Goal: Task Accomplishment & Management: Use online tool/utility

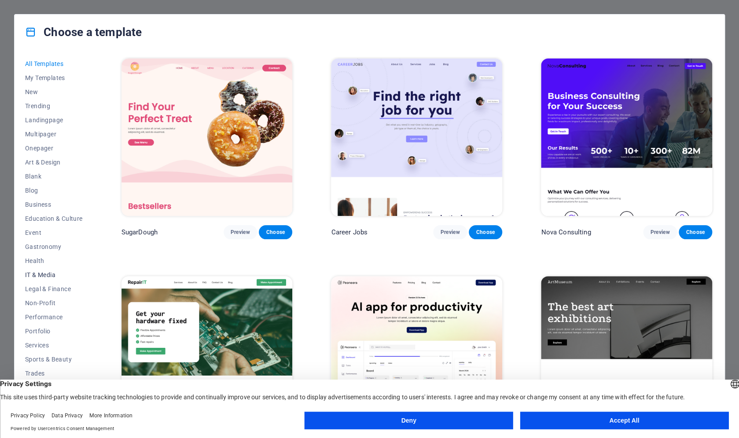
click at [45, 277] on span "IT & Media" at bounding box center [54, 275] width 58 height 7
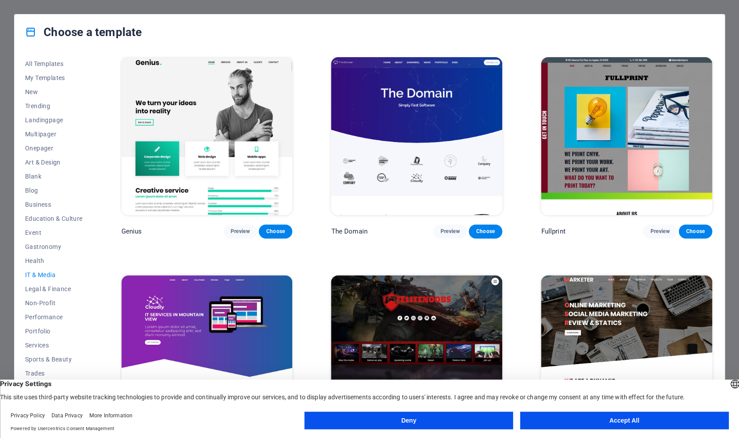
scroll to position [465, 0]
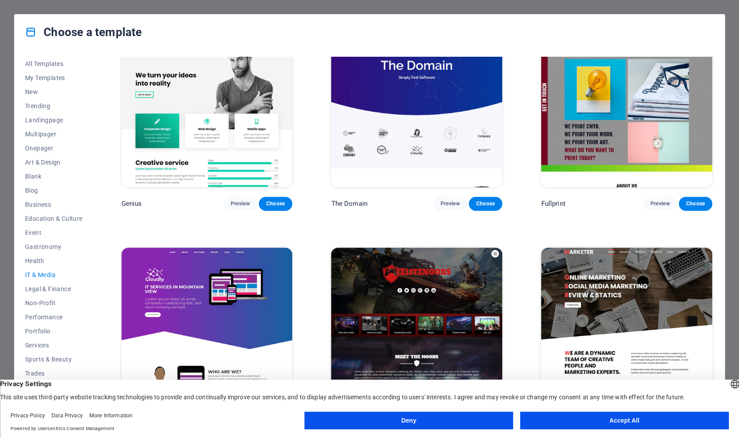
click at [420, 425] on button "Deny" at bounding box center [409, 421] width 209 height 18
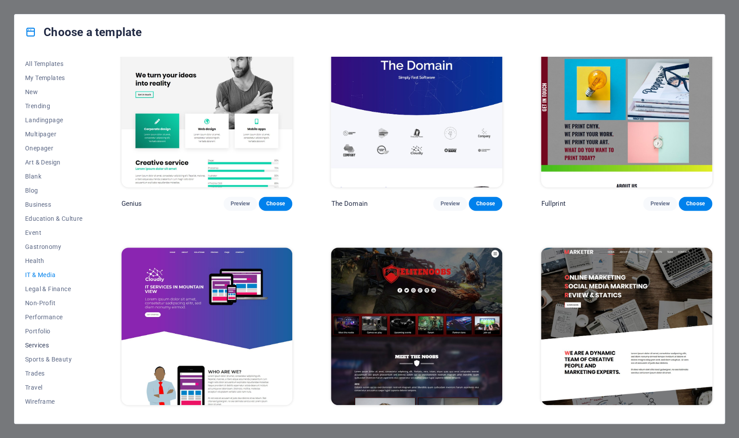
click at [36, 346] on span "Services" at bounding box center [54, 345] width 58 height 7
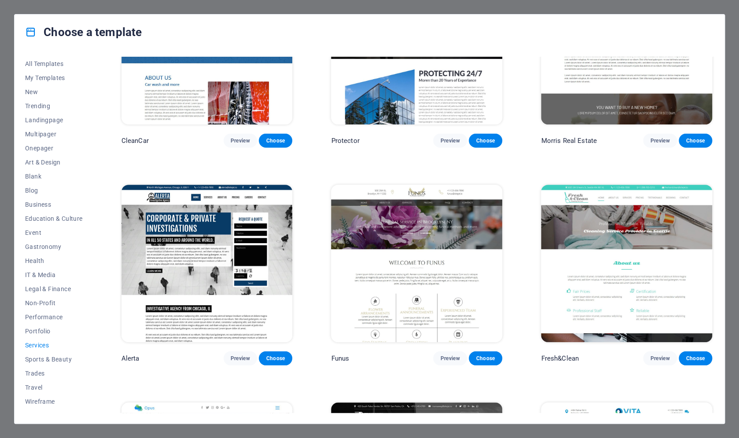
scroll to position [965, 0]
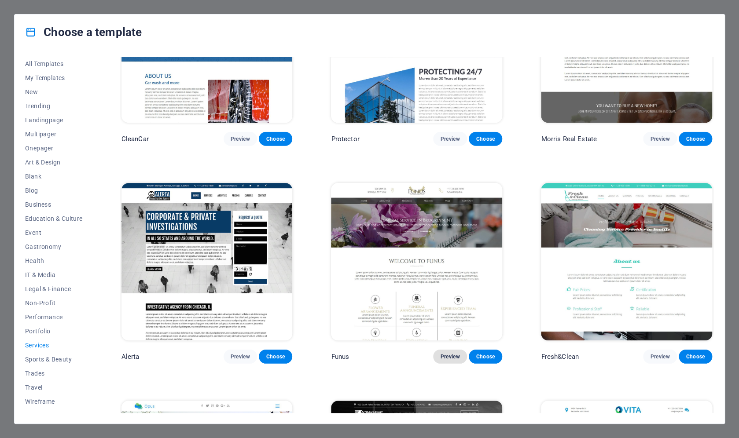
click at [447, 354] on span "Preview" at bounding box center [449, 357] width 19 height 7
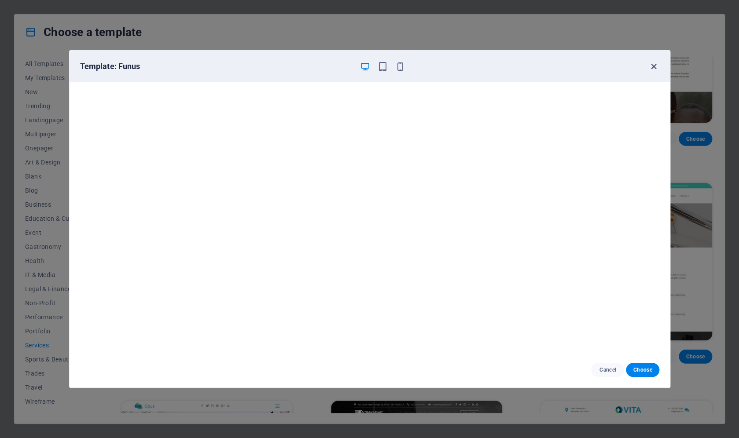
click at [651, 66] on icon "button" at bounding box center [654, 67] width 10 height 10
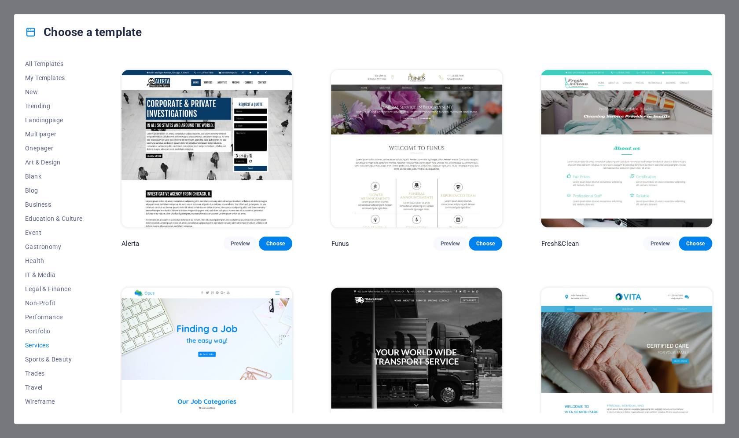
scroll to position [1075, 0]
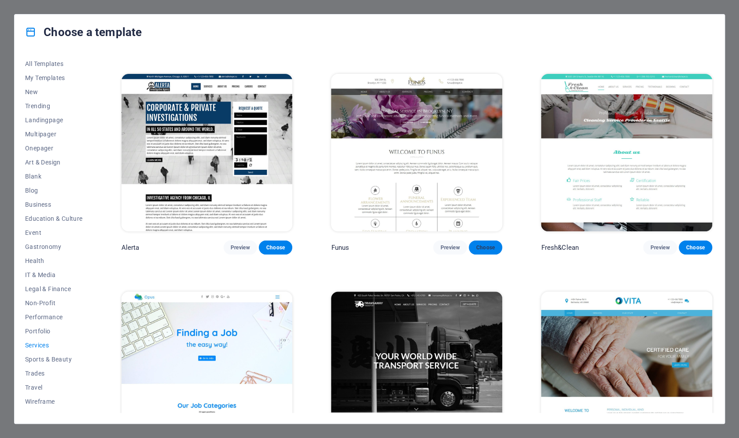
click at [490, 244] on span "Choose" at bounding box center [485, 247] width 19 height 7
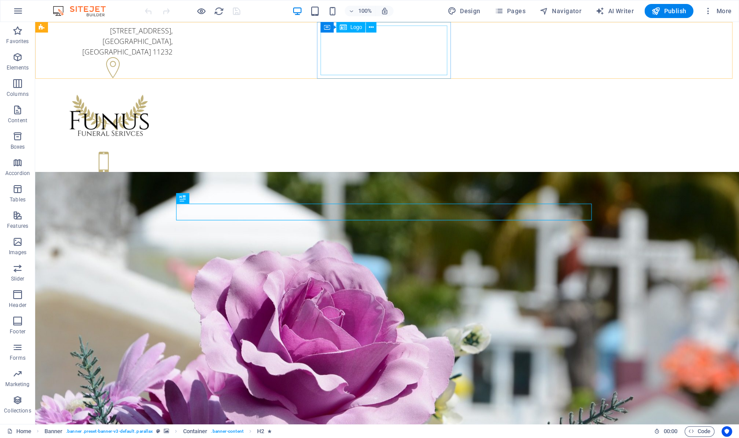
click at [357, 27] on span "Logo" at bounding box center [356, 27] width 12 height 5
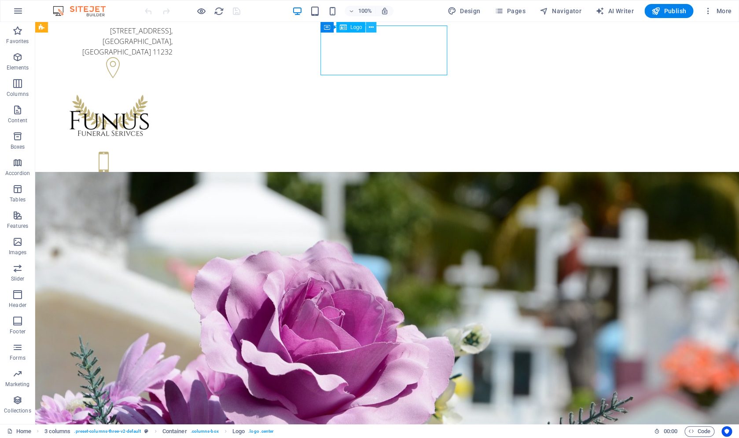
click at [374, 27] on button at bounding box center [371, 27] width 11 height 11
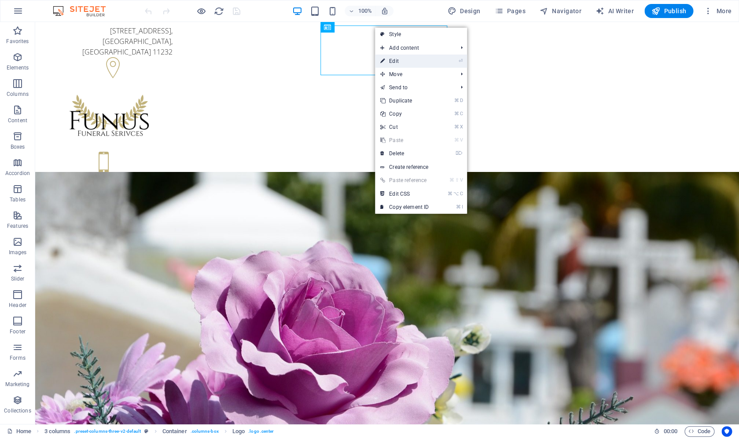
click at [406, 62] on link "⏎ Edit" at bounding box center [404, 61] width 59 height 13
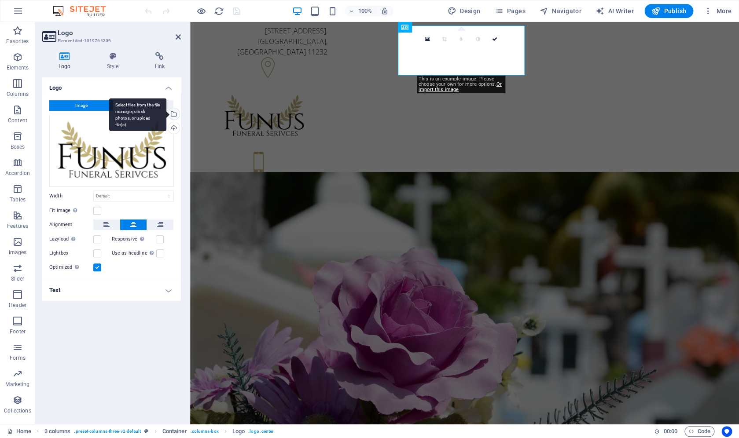
click at [173, 114] on div "Select files from the file manager, stock photos, or upload file(s)" at bounding box center [172, 114] width 13 height 13
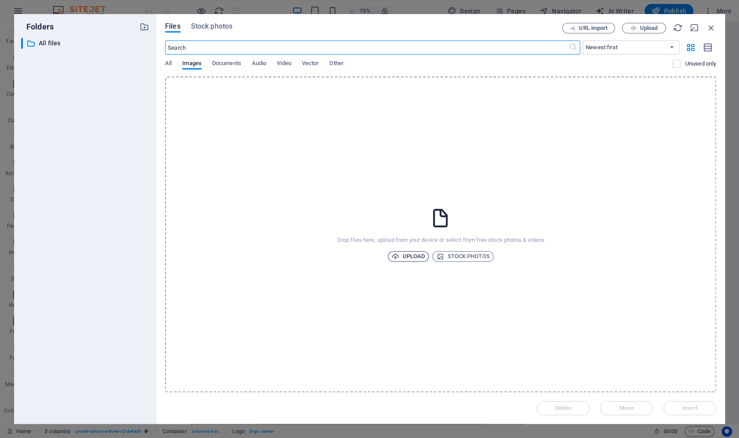
click at [416, 254] on span "Upload" at bounding box center [408, 256] width 33 height 11
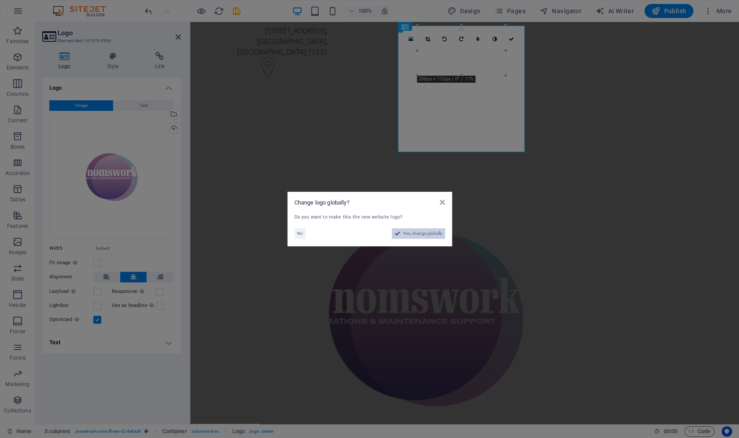
click at [421, 234] on span "Yes, change globally" at bounding box center [422, 233] width 39 height 11
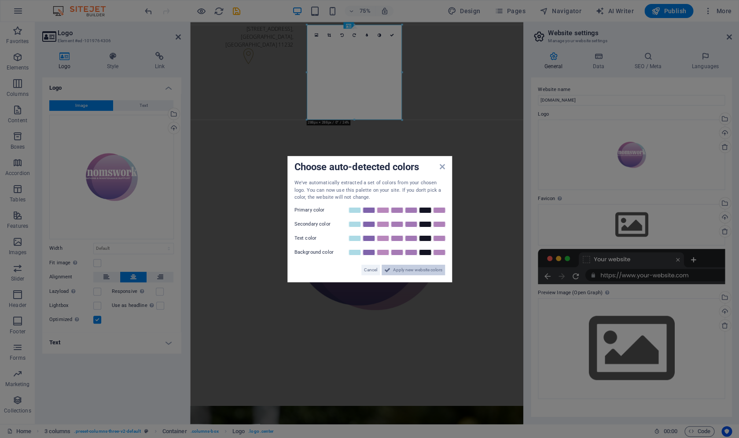
click at [424, 274] on span "Apply new website colors" at bounding box center [417, 270] width 49 height 11
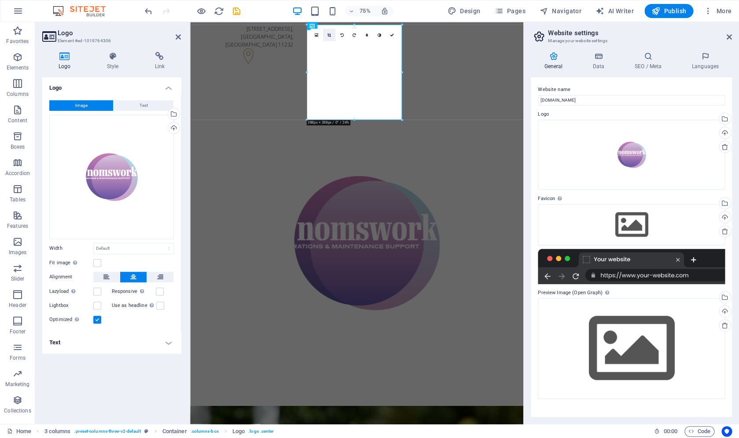
click at [331, 34] on icon at bounding box center [329, 35] width 4 height 4
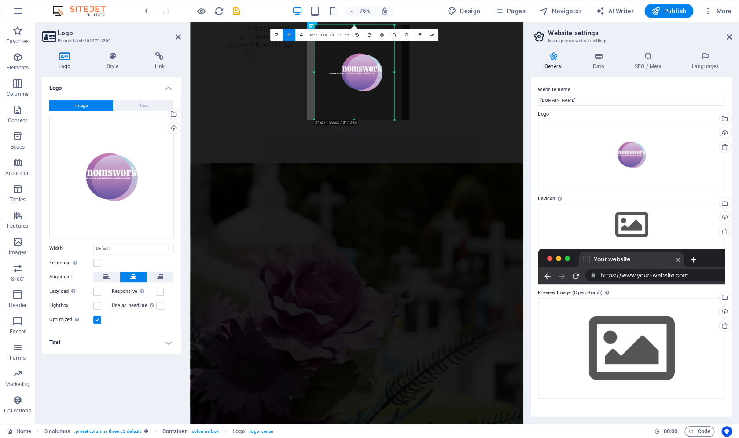
drag, startPoint x: 402, startPoint y: 74, endPoint x: 379, endPoint y: 76, distance: 23.8
click at [379, 76] on div "180 170 160 150 140 130 120 110 100 90 80 70 60 50 40 30 20 10 0 -10 -20 -30 -4…" at bounding box center [354, 72] width 80 height 95
drag, startPoint x: 315, startPoint y: 73, endPoint x: 324, endPoint y: 73, distance: 8.4
click at [324, 73] on div "180 170 160 150 140 130 120 110 100 90 80 70 60 50 40 30 20 10 0 -10 -20 -30 -4…" at bounding box center [354, 72] width 71 height 95
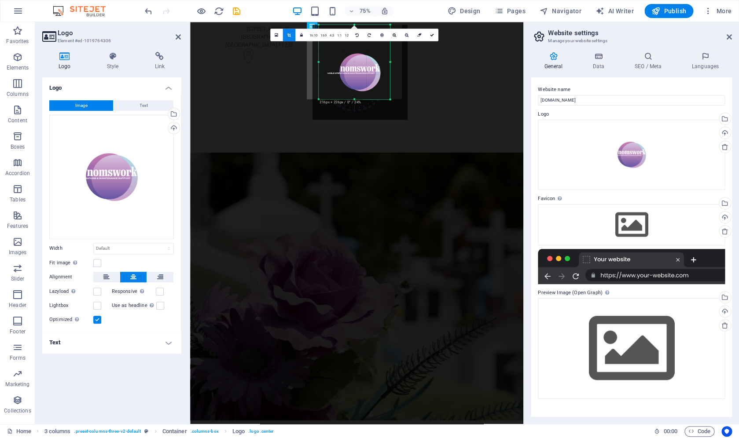
drag, startPoint x: 355, startPoint y: 121, endPoint x: 351, endPoint y: 93, distance: 28.0
click at [351, 93] on div "180 170 160 150 140 130 120 110 100 90 80 70 60 50 40 30 20 10 0 -10 -20 -30 -4…" at bounding box center [354, 62] width 71 height 75
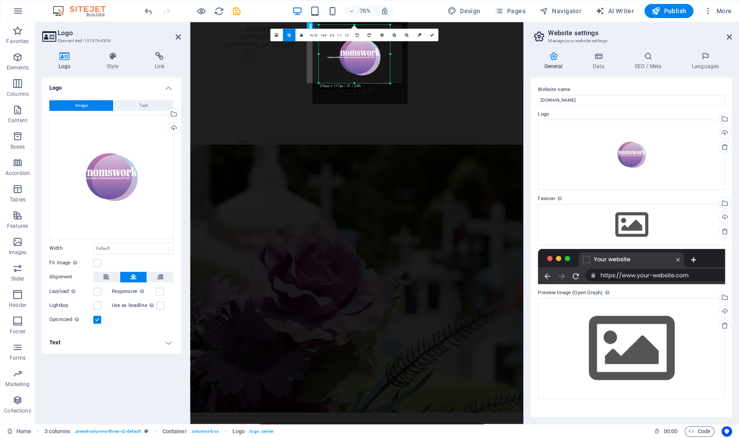
drag, startPoint x: 357, startPoint y: 24, endPoint x: 360, endPoint y: 45, distance: 21.4
click at [360, 45] on div "180 170 160 150 140 130 120 110 100 90 80 70 60 50 40 30 20 10 0 -10 -20 -30 -4…" at bounding box center [354, 54] width 71 height 59
drag, startPoint x: 318, startPoint y: 55, endPoint x: 324, endPoint y: 56, distance: 6.2
click at [324, 56] on div "180 170 160 150 140 130 120 110 100 90 80 70 60 50 40 30 20 10 0 -10 -20 -30 -4…" at bounding box center [354, 54] width 67 height 59
click at [387, 56] on div at bounding box center [387, 54] width 2 height 59
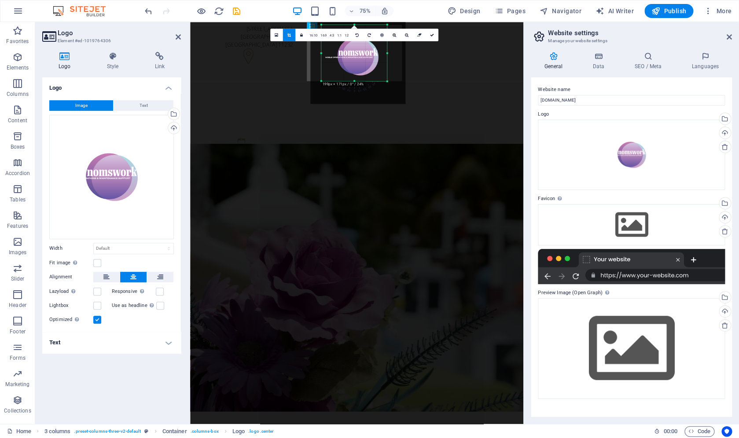
click at [355, 81] on div at bounding box center [354, 81] width 66 height 2
click at [354, 26] on div "180 170 160 150 140 130 120 110 100 90 80 70 60 50 40 30 20 10 0 -10 -20 -30 -4…" at bounding box center [354, 53] width 66 height 56
click at [432, 37] on icon at bounding box center [432, 35] width 4 height 4
type input "199"
select select "px"
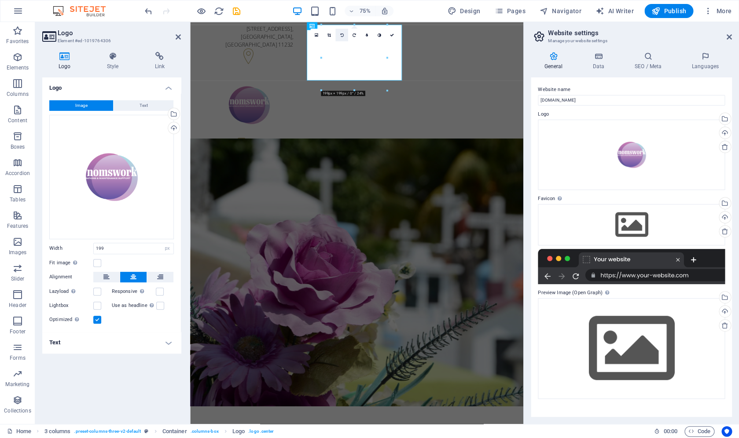
click at [343, 33] on icon at bounding box center [342, 35] width 4 height 4
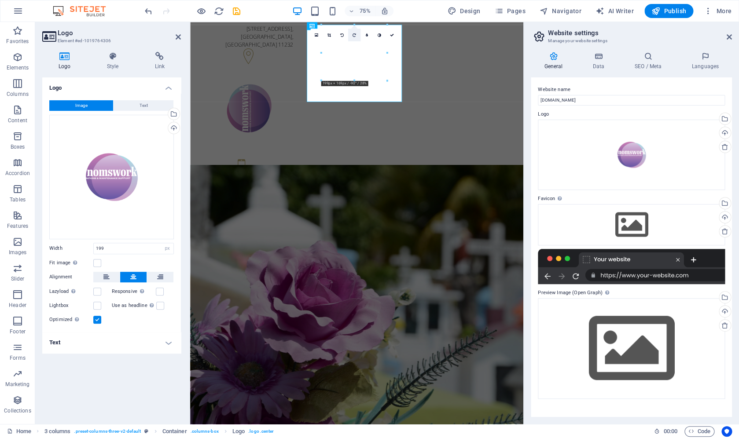
click at [353, 34] on icon at bounding box center [355, 35] width 4 height 4
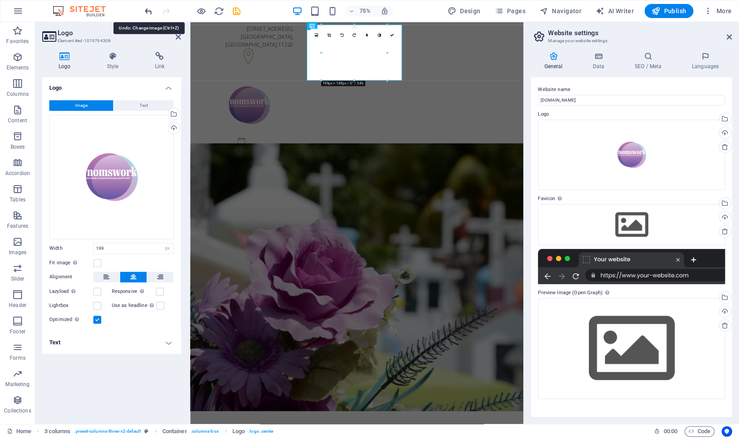
click at [148, 12] on icon "undo" at bounding box center [149, 11] width 10 height 10
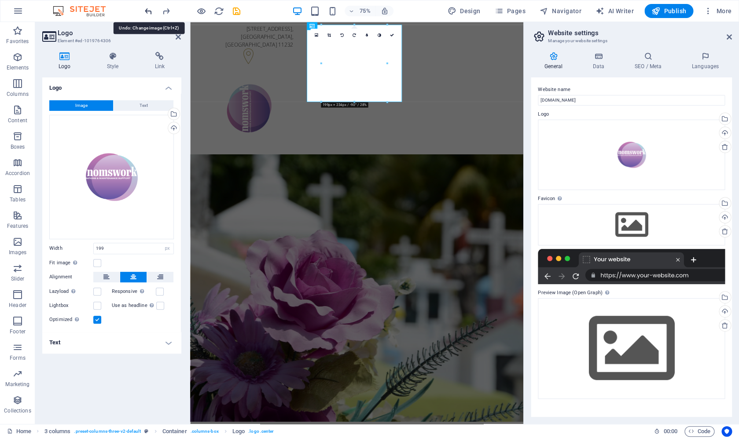
click at [148, 12] on icon "undo" at bounding box center [149, 11] width 10 height 10
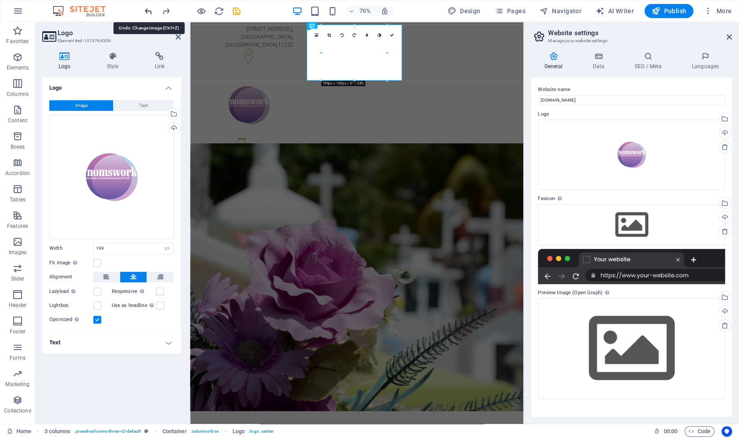
click at [148, 12] on icon "undo" at bounding box center [149, 11] width 10 height 10
select select "DISABLED_OPTION_VALUE"
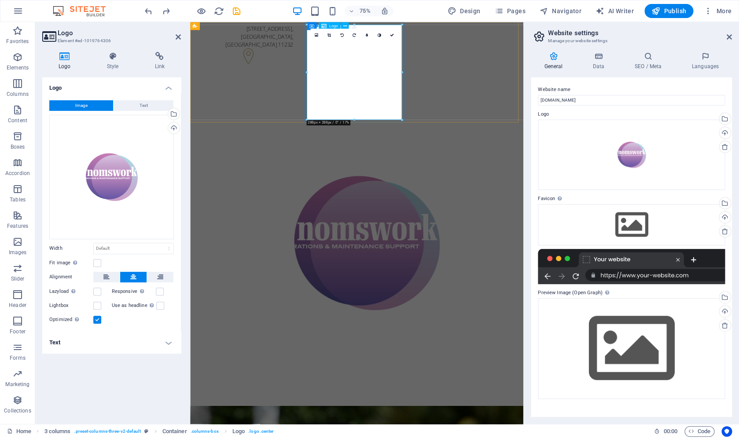
click at [328, 92] on div at bounding box center [264, 317] width 127 height 451
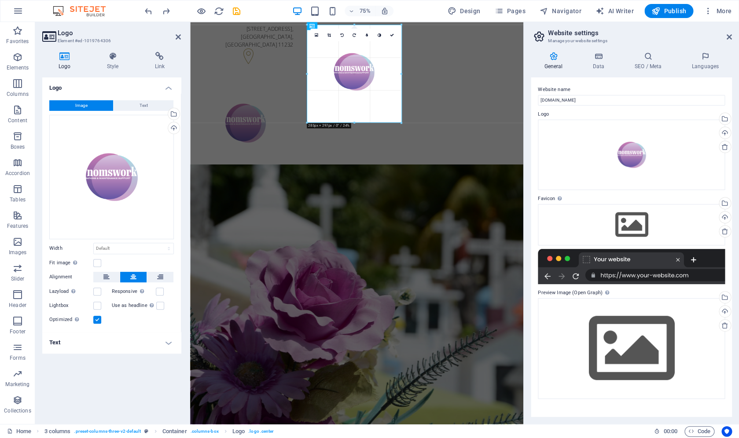
drag, startPoint x: 355, startPoint y: 120, endPoint x: 357, endPoint y: 124, distance: 4.5
type input "285"
select select "px"
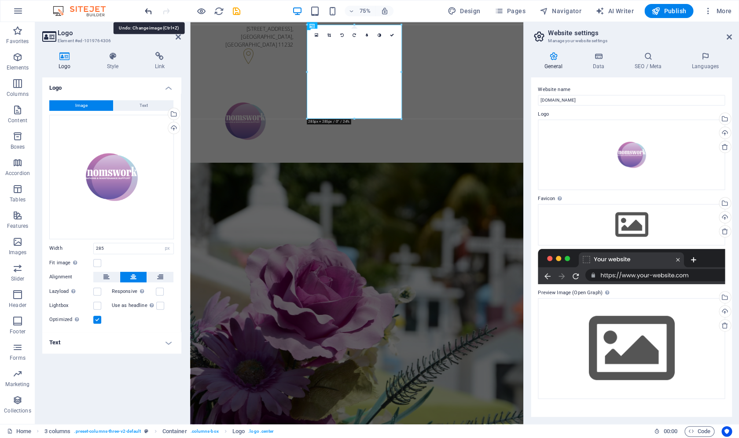
click at [153, 9] on icon "undo" at bounding box center [149, 11] width 10 height 10
select select "DISABLED_OPTION_VALUE"
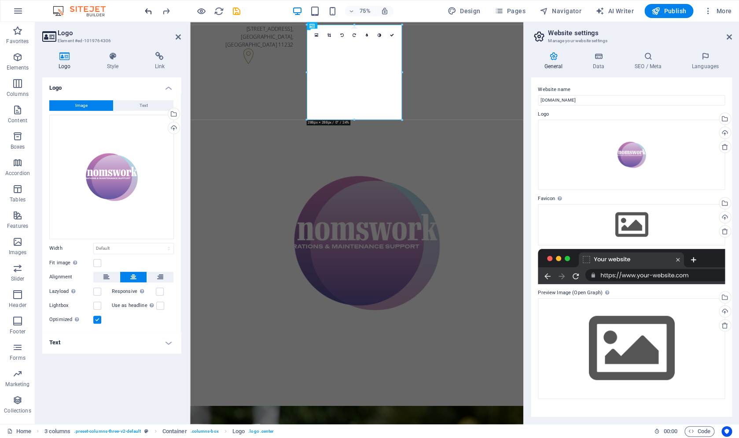
click at [154, 11] on span "undo" at bounding box center [148, 11] width 11 height 10
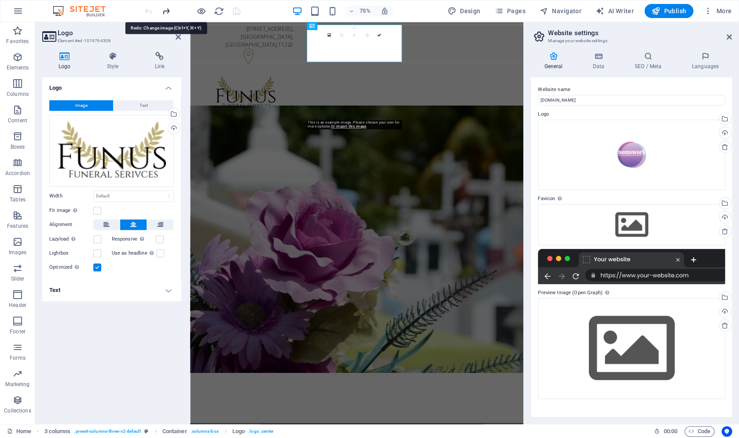
click at [166, 10] on icon "redo" at bounding box center [166, 11] width 10 height 10
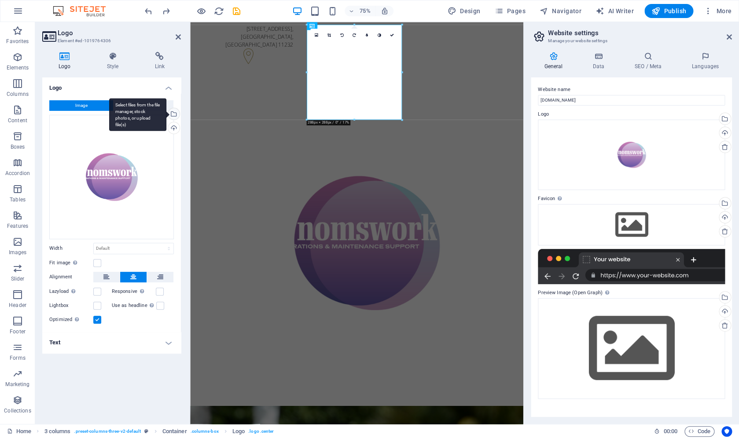
click at [173, 114] on div "Select files from the file manager, stock photos, or upload file(s)" at bounding box center [172, 114] width 13 height 13
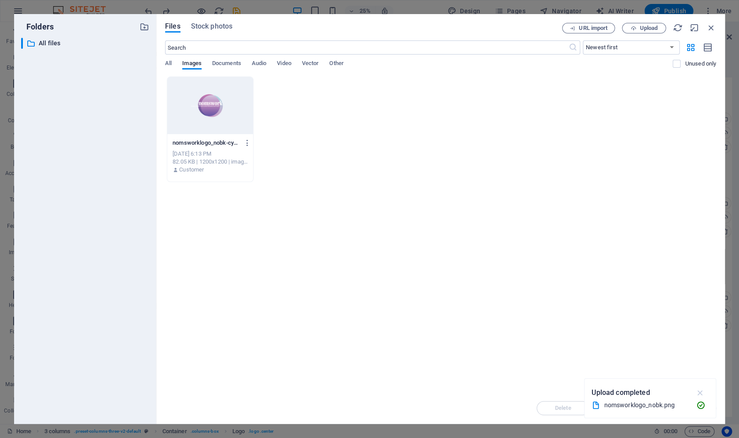
click at [702, 391] on icon "button" at bounding box center [700, 393] width 10 height 10
click at [210, 128] on div at bounding box center [210, 105] width 86 height 57
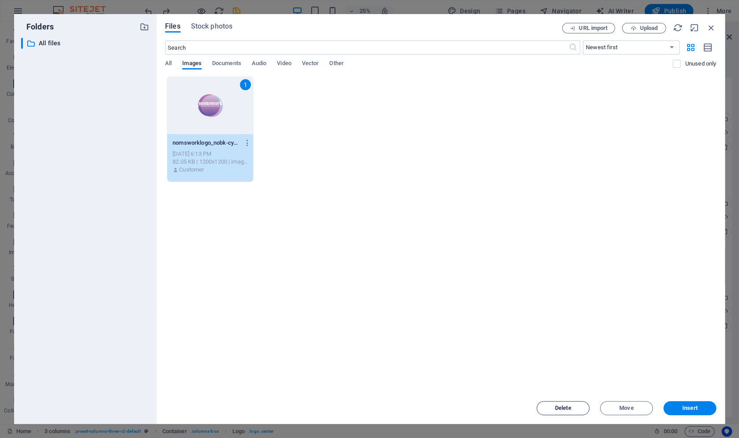
click at [571, 406] on span "Delete" at bounding box center [563, 408] width 16 height 5
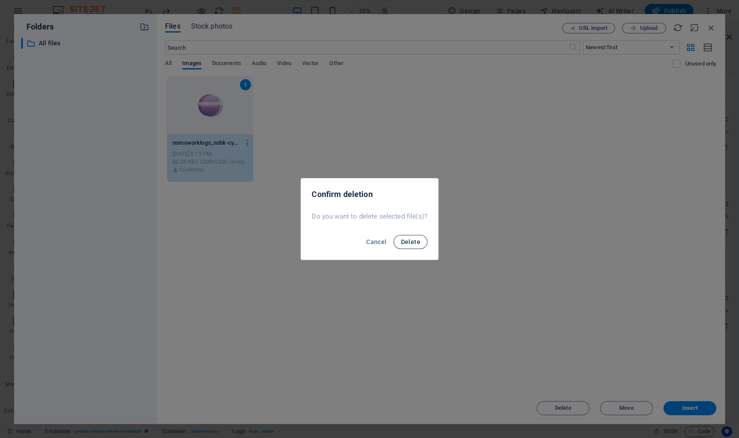
click at [411, 243] on span "Delete" at bounding box center [410, 242] width 19 height 7
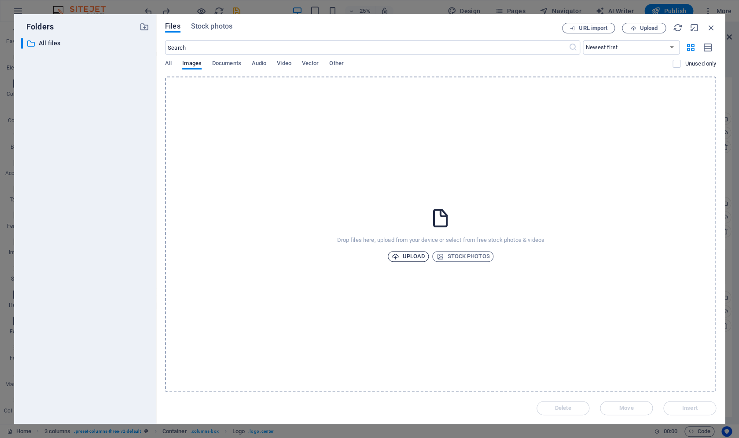
click at [409, 260] on span "Upload" at bounding box center [408, 256] width 33 height 11
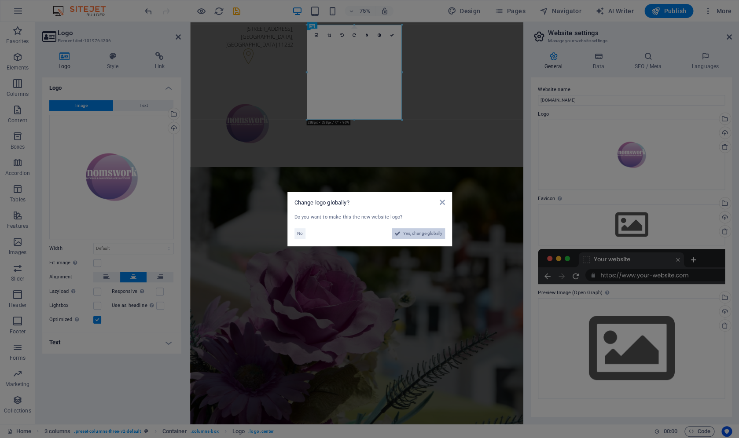
click at [424, 234] on span "Yes, change globally" at bounding box center [422, 233] width 39 height 11
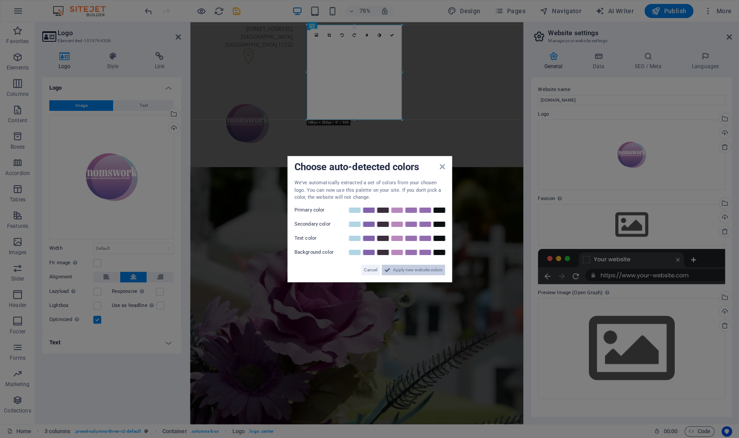
click at [418, 272] on span "Apply new website colors" at bounding box center [417, 270] width 49 height 11
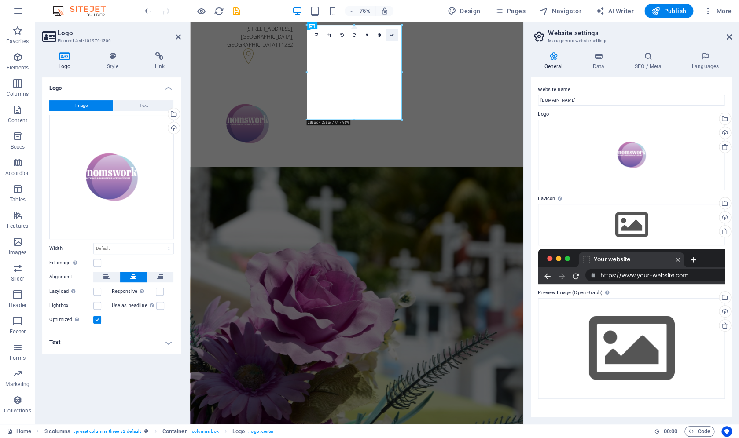
click at [394, 36] on icon at bounding box center [392, 35] width 4 height 4
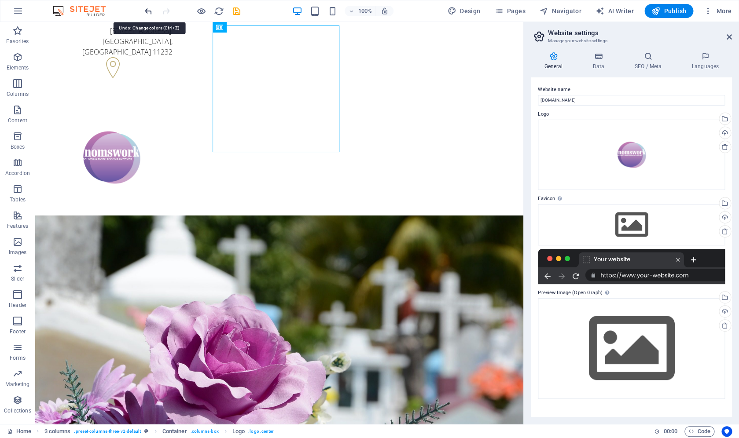
click at [150, 11] on icon "undo" at bounding box center [149, 11] width 10 height 10
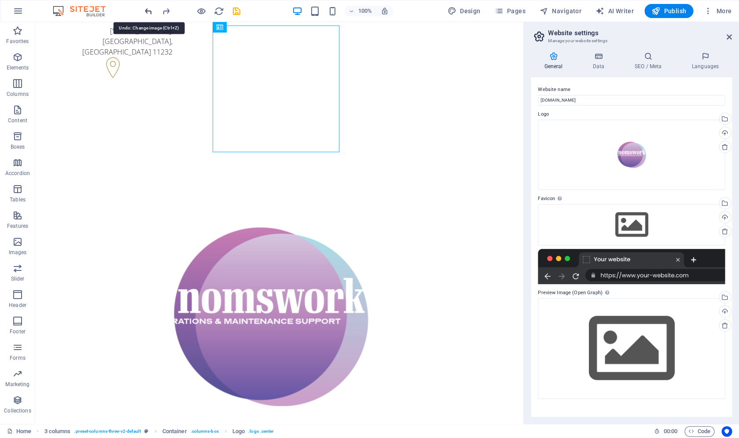
click at [148, 11] on icon "undo" at bounding box center [149, 11] width 10 height 10
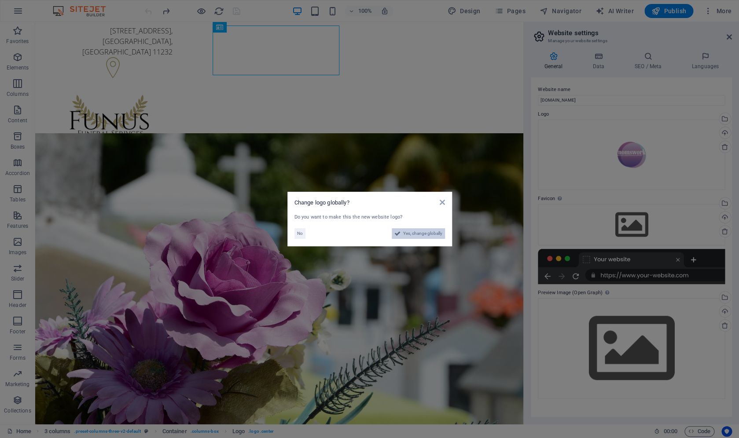
click at [427, 235] on span "Yes, change globally" at bounding box center [422, 233] width 39 height 11
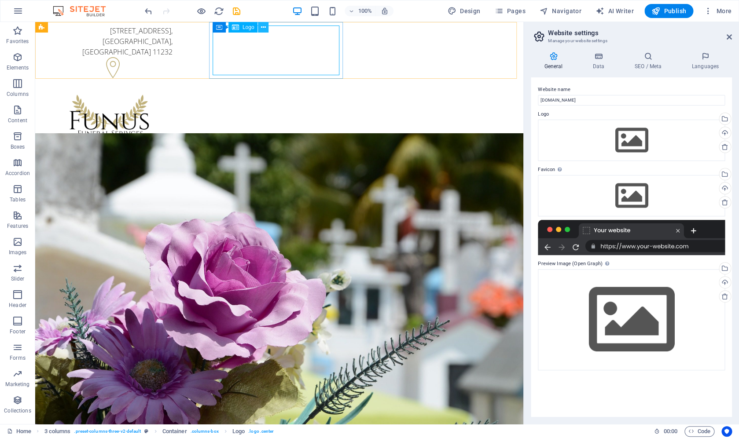
click at [263, 28] on icon at bounding box center [263, 27] width 5 height 9
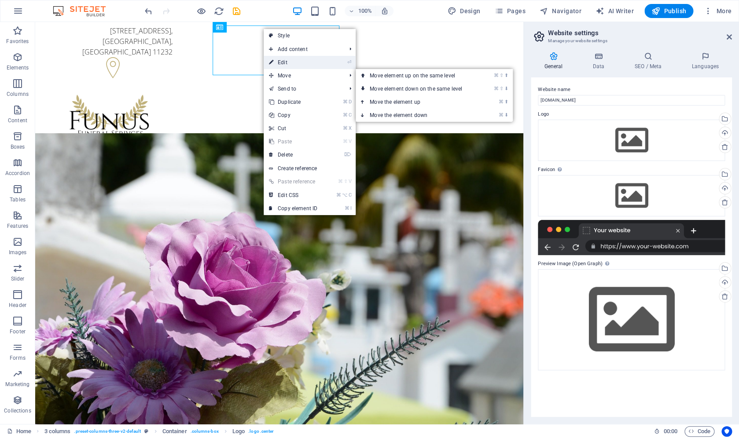
click at [282, 66] on link "⏎ Edit" at bounding box center [293, 62] width 59 height 13
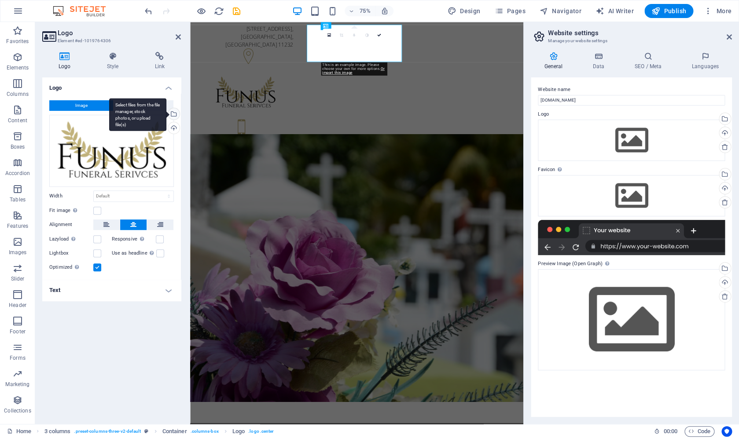
click at [177, 115] on div "Select files from the file manager, stock photos, or upload file(s)" at bounding box center [172, 114] width 13 height 13
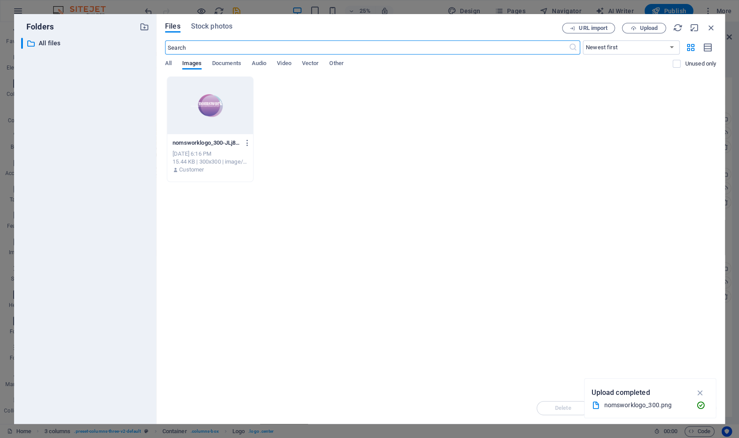
click at [699, 393] on icon "button" at bounding box center [700, 393] width 10 height 10
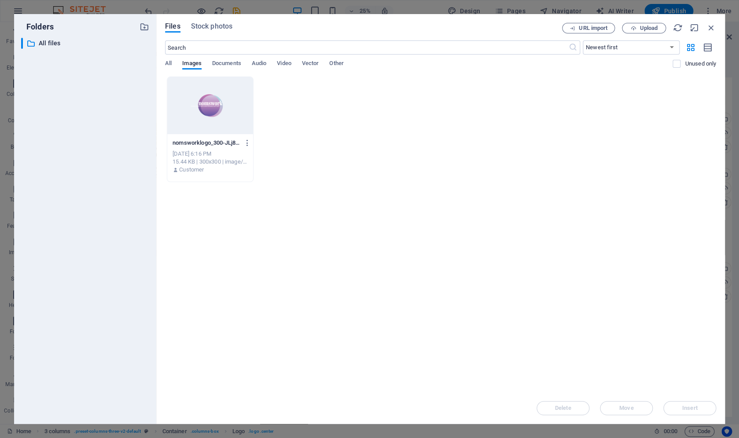
click at [422, 209] on div "Drop files here to upload them instantly nomsworklogo_300-JLj8hXf8KXSvt3olxsnMW…" at bounding box center [440, 235] width 551 height 316
click at [284, 175] on div "nomsworklogo_300-JLj8hXf8KXSvt3olxsnMWw.png nomsworklogo_300-JLj8hXf8KXSvt3olxs…" at bounding box center [440, 130] width 551 height 106
click at [246, 112] on div at bounding box center [210, 105] width 86 height 57
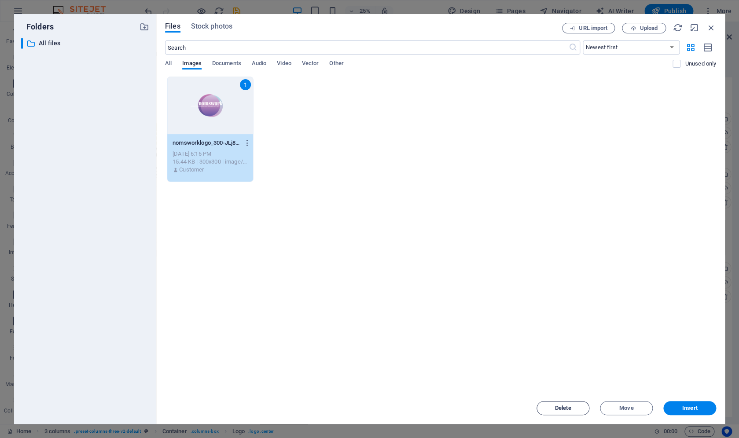
click at [563, 408] on span "Delete" at bounding box center [563, 408] width 16 height 5
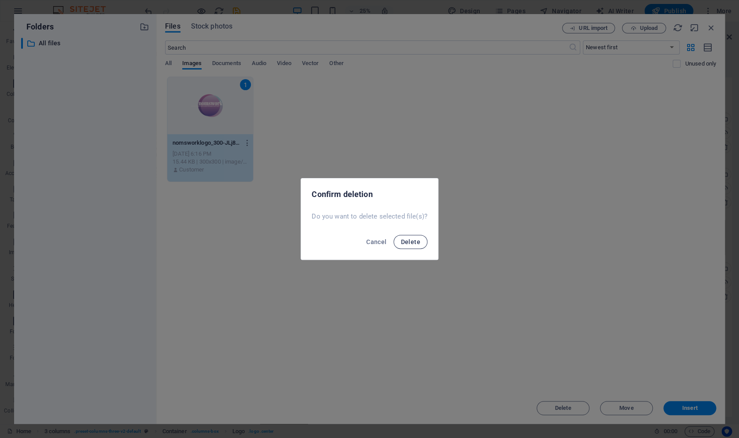
click at [401, 244] on button "Delete" at bounding box center [410, 242] width 33 height 14
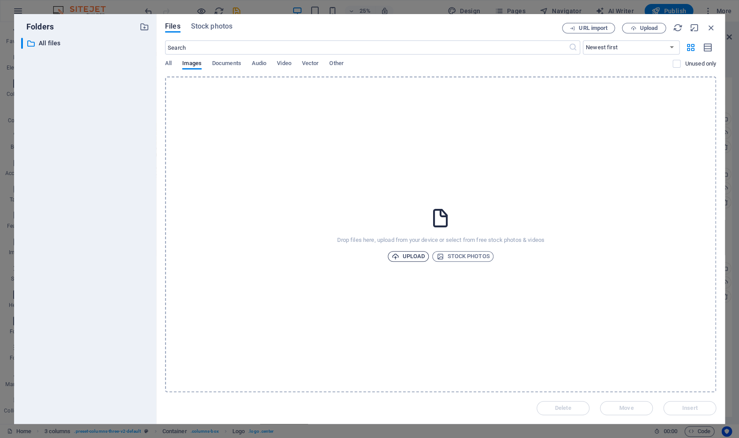
click at [415, 257] on span "Upload" at bounding box center [408, 256] width 33 height 11
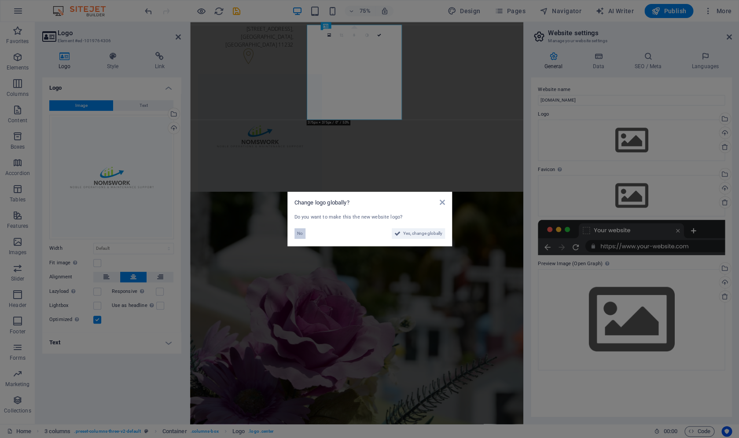
click at [301, 233] on span "No" at bounding box center [300, 233] width 6 height 11
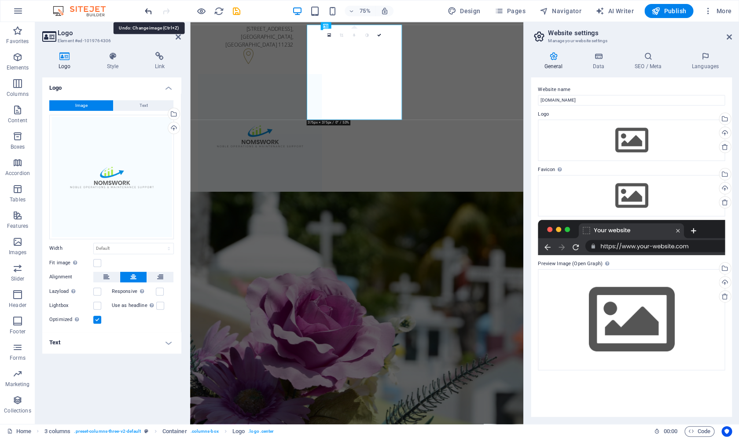
click at [146, 13] on icon "undo" at bounding box center [149, 11] width 10 height 10
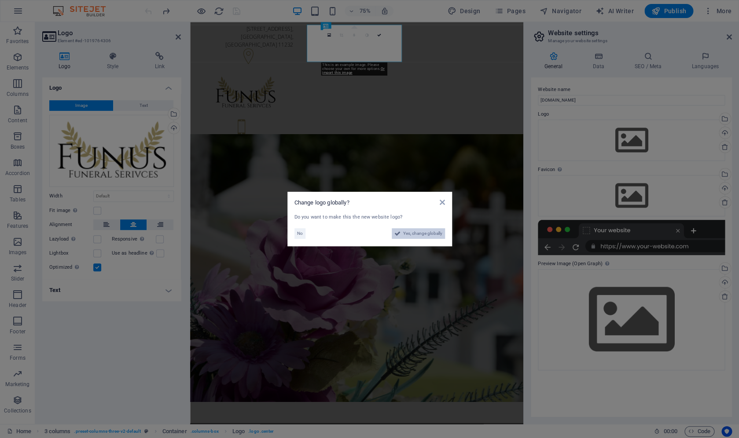
drag, startPoint x: 404, startPoint y: 235, endPoint x: 285, endPoint y: 283, distance: 128.6
click at [404, 235] on span "Yes, change globally" at bounding box center [422, 233] width 39 height 11
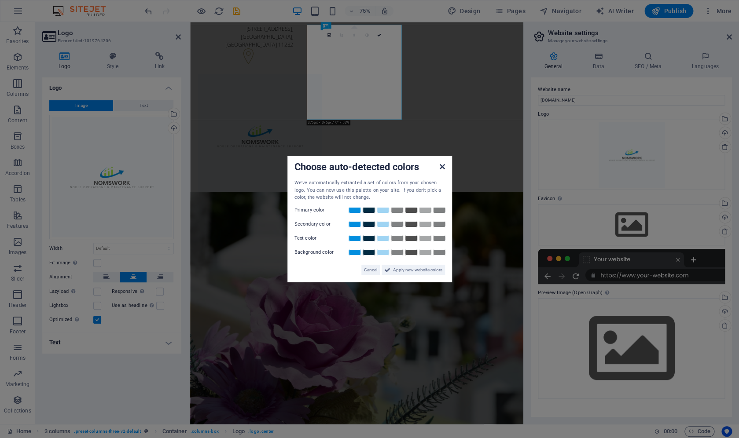
click at [444, 169] on icon at bounding box center [441, 166] width 5 height 7
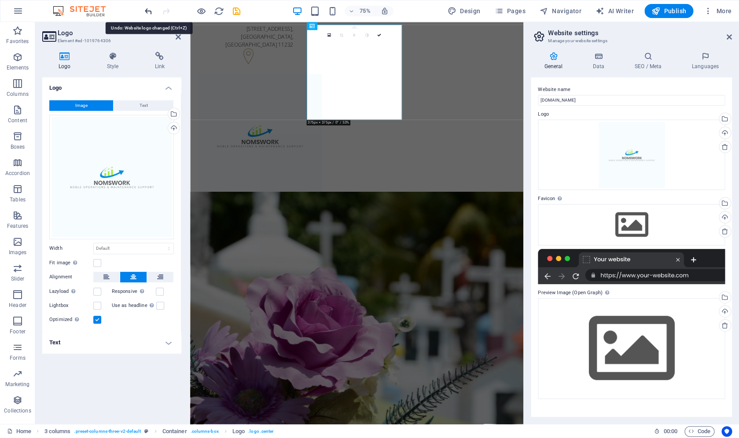
click at [147, 10] on icon "undo" at bounding box center [149, 11] width 10 height 10
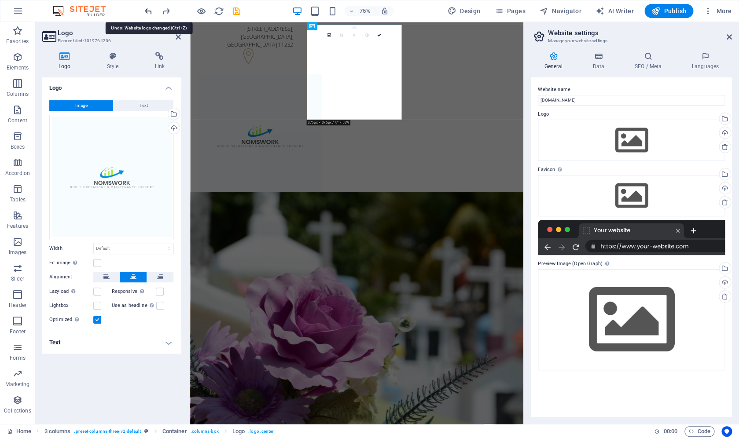
click at [151, 13] on icon "undo" at bounding box center [149, 11] width 10 height 10
click at [172, 11] on div at bounding box center [192, 11] width 99 height 14
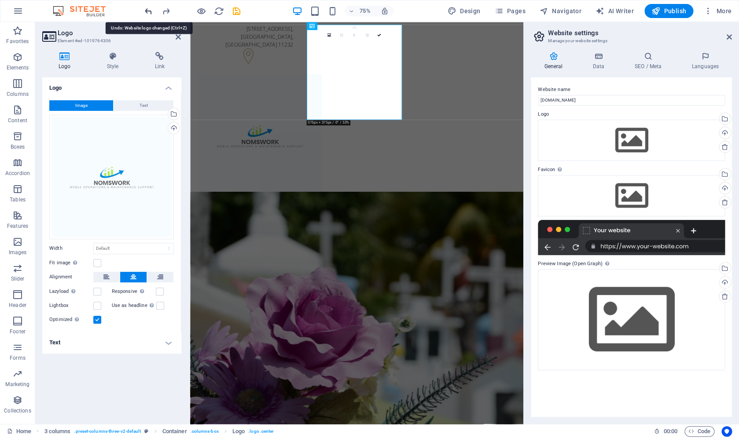
click at [152, 12] on icon "undo" at bounding box center [149, 11] width 10 height 10
click at [152, 11] on div at bounding box center [192, 11] width 99 height 14
click at [381, 37] on link at bounding box center [379, 35] width 13 height 13
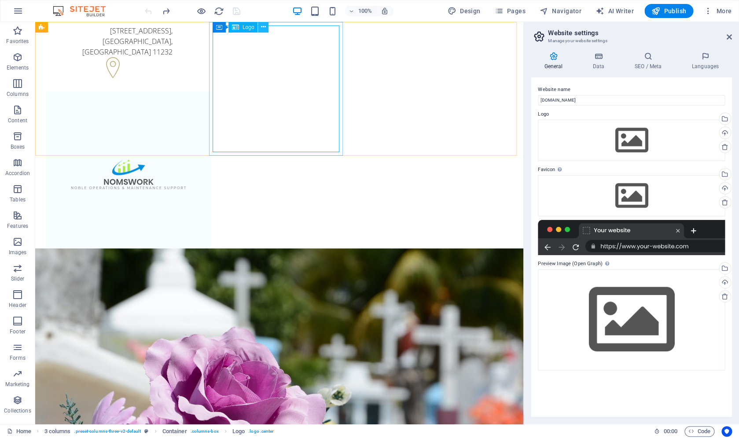
click at [262, 30] on icon at bounding box center [263, 26] width 5 height 9
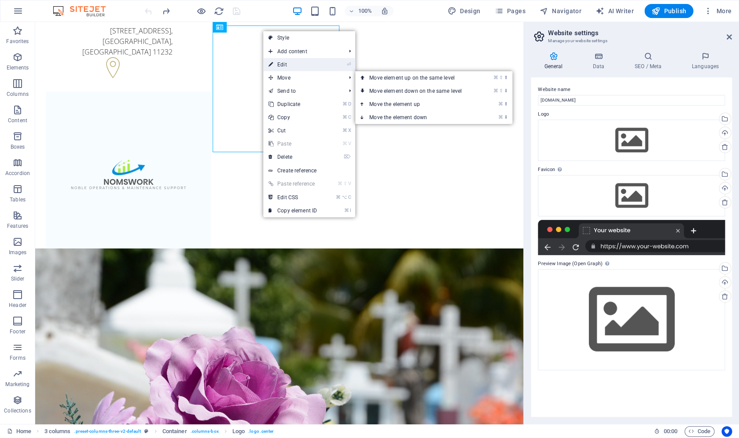
click at [285, 69] on link "⏎ Edit" at bounding box center [292, 64] width 59 height 13
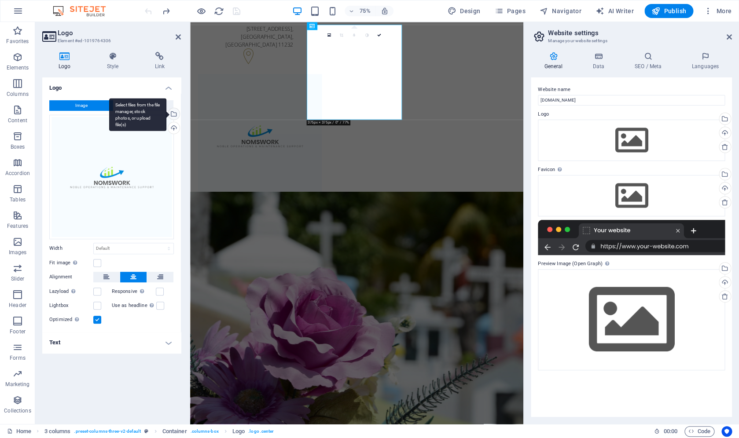
click at [173, 114] on div "Select files from the file manager, stock photos, or upload file(s)" at bounding box center [172, 114] width 13 height 13
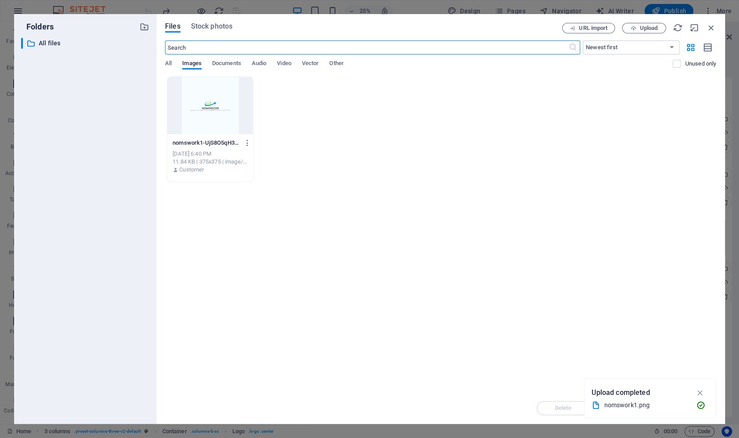
click at [227, 113] on div at bounding box center [210, 105] width 86 height 57
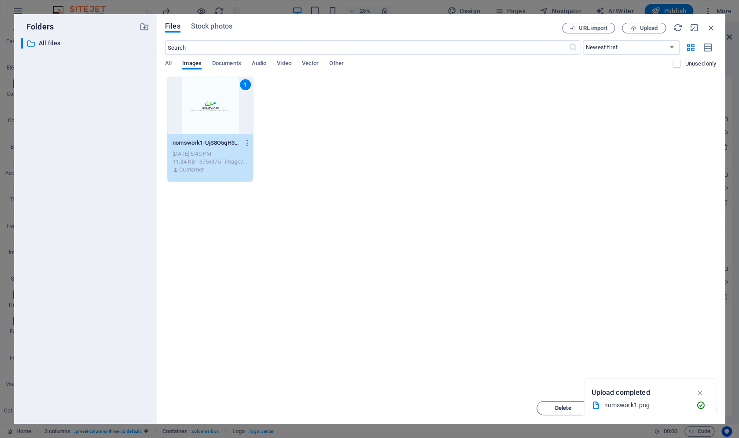
click at [551, 411] on button "Delete" at bounding box center [563, 409] width 53 height 14
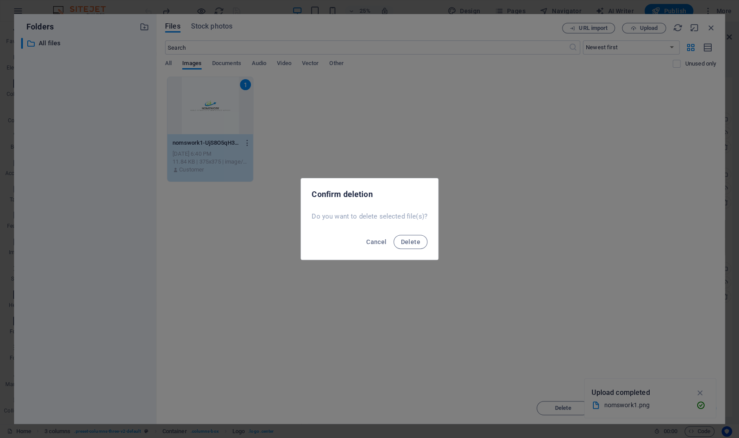
drag, startPoint x: 411, startPoint y: 250, endPoint x: 408, endPoint y: 241, distance: 9.7
click at [411, 250] on div "Cancel Delete" at bounding box center [369, 245] width 137 height 30
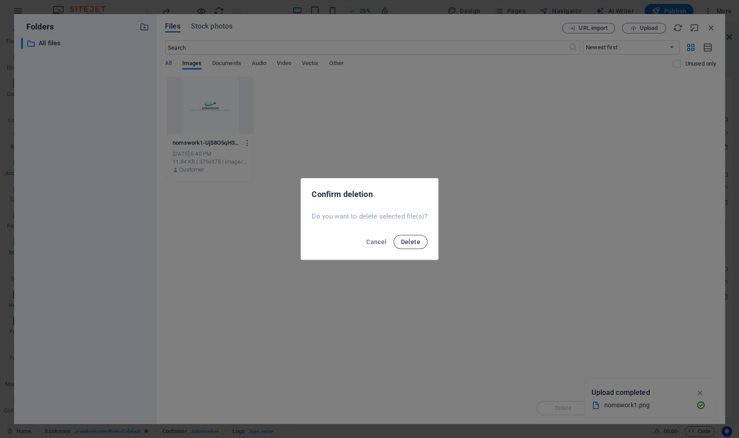
click at [413, 242] on span "Delete" at bounding box center [410, 242] width 19 height 7
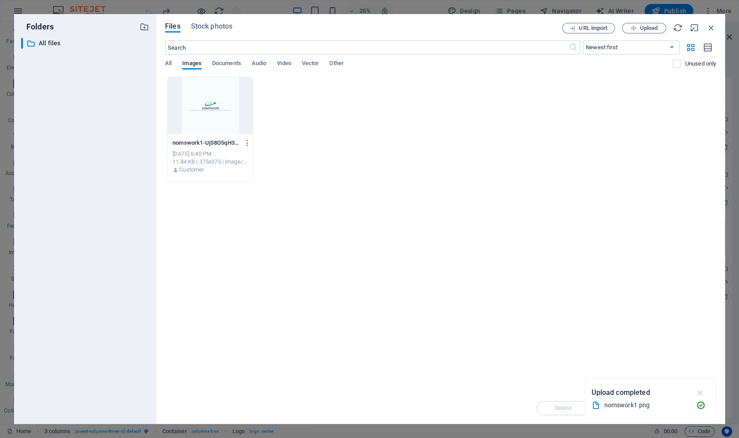
click at [700, 397] on icon "button" at bounding box center [700, 393] width 10 height 10
click at [250, 130] on div at bounding box center [210, 105] width 86 height 57
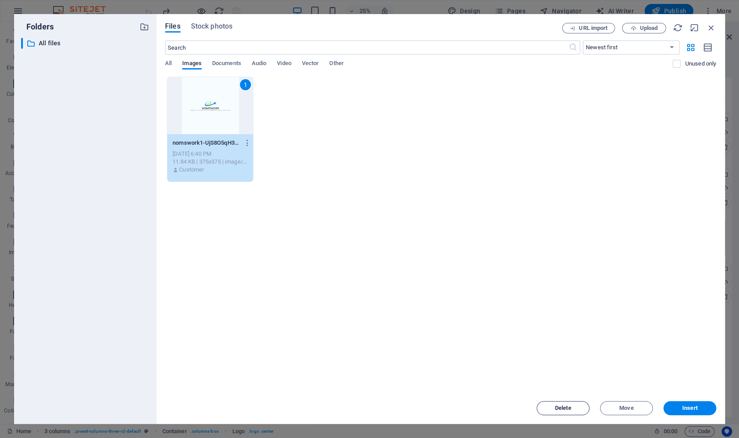
click at [562, 409] on span "Delete" at bounding box center [563, 408] width 16 height 5
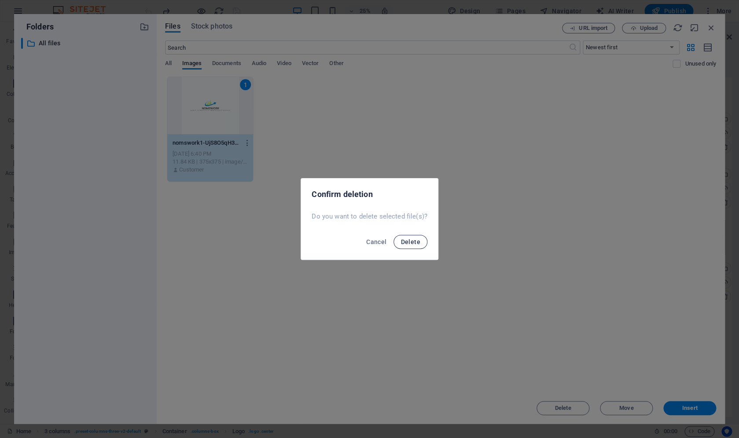
click at [402, 239] on span "Delete" at bounding box center [410, 242] width 19 height 7
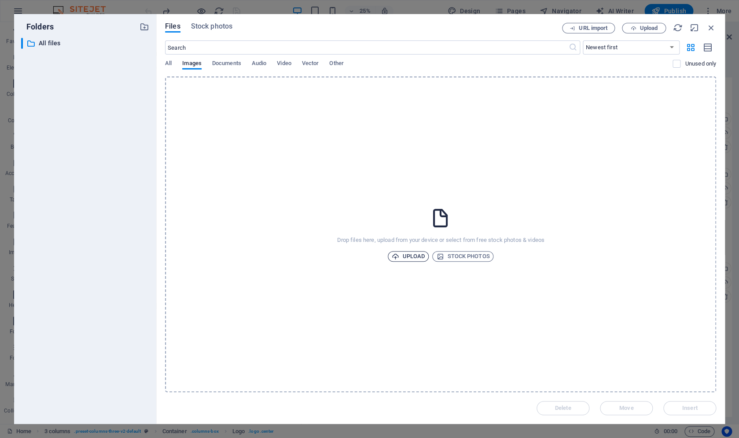
click at [406, 259] on span "Upload" at bounding box center [408, 256] width 33 height 11
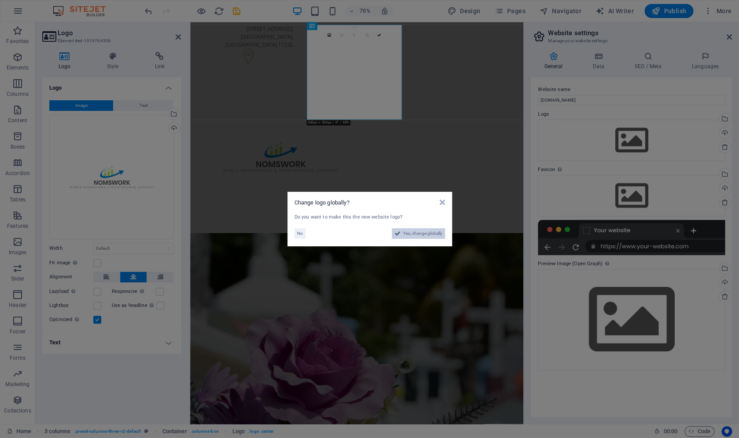
click at [411, 236] on span "Yes, change globally" at bounding box center [422, 233] width 39 height 11
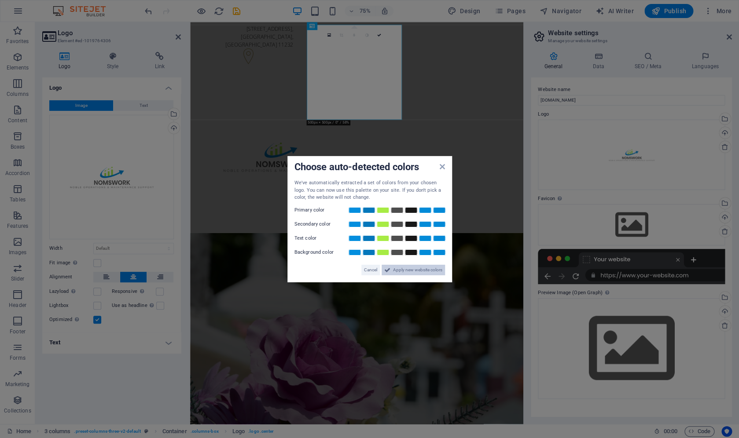
drag, startPoint x: 284, startPoint y: 332, endPoint x: 403, endPoint y: 271, distance: 133.9
click at [403, 271] on span "Apply new website colors" at bounding box center [417, 270] width 49 height 11
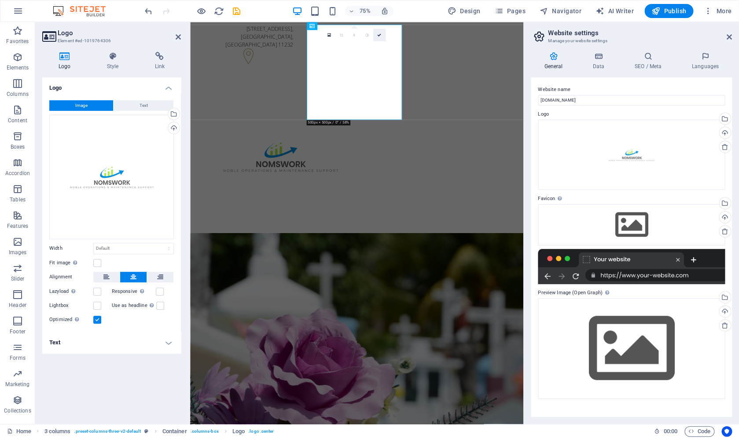
click at [378, 33] on icon at bounding box center [379, 35] width 4 height 4
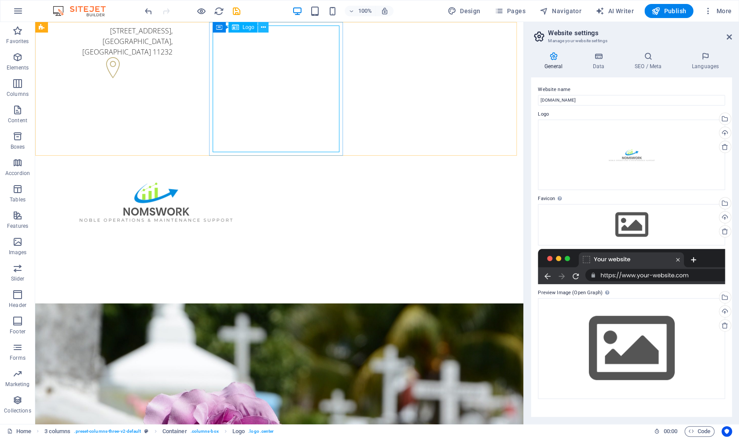
click at [263, 28] on icon at bounding box center [263, 27] width 5 height 9
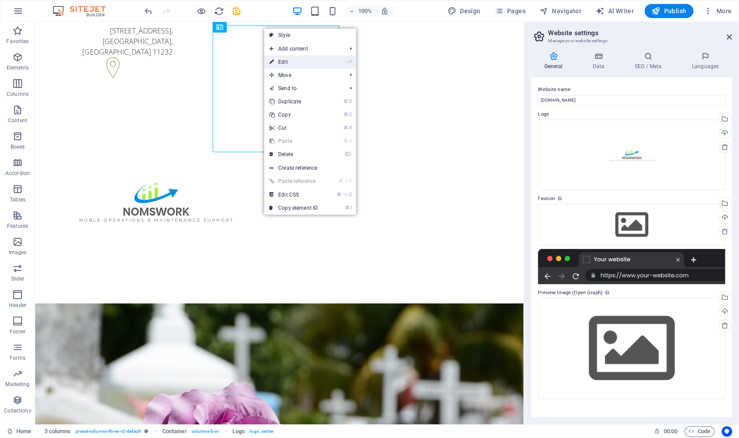
click at [275, 62] on link "⏎ Edit" at bounding box center [293, 61] width 59 height 13
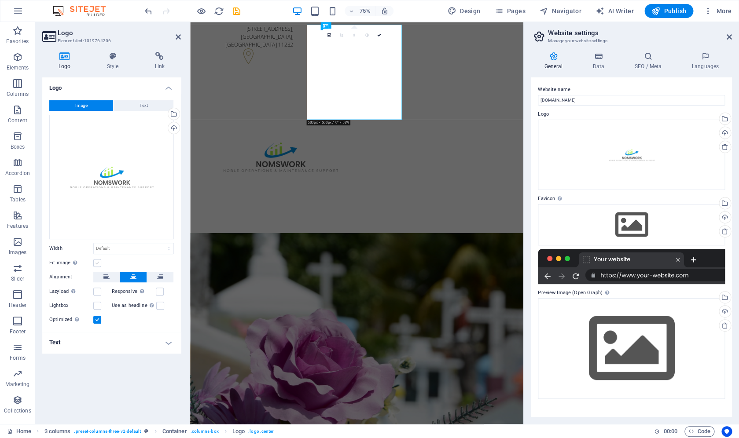
click at [97, 265] on label at bounding box center [97, 263] width 8 height 8
click at [0, 0] on input "Fit image Automatically fit image to a fixed width and height" at bounding box center [0, 0] width 0 height 0
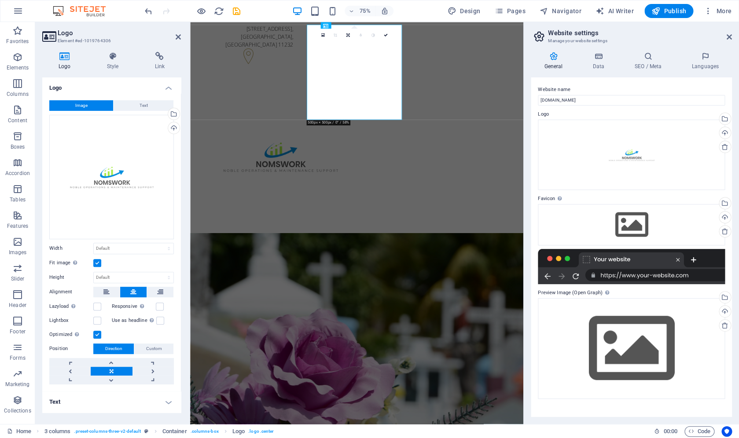
click at [98, 265] on label at bounding box center [97, 263] width 8 height 8
click at [0, 0] on input "Fit image Automatically fit image to a fixed width and height" at bounding box center [0, 0] width 0 height 0
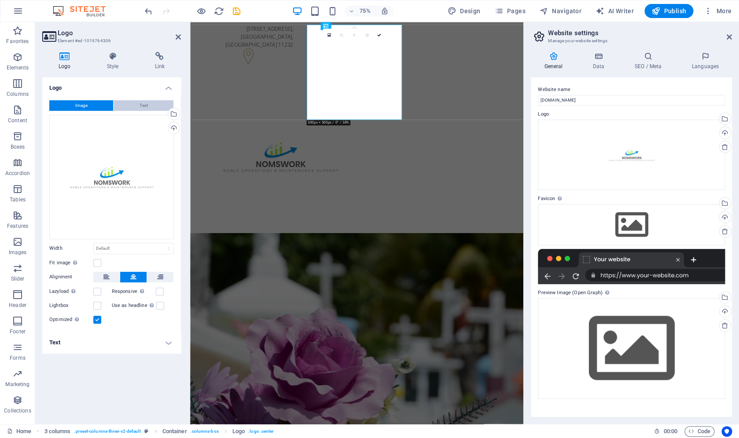
click at [142, 108] on span "Text" at bounding box center [144, 105] width 8 height 11
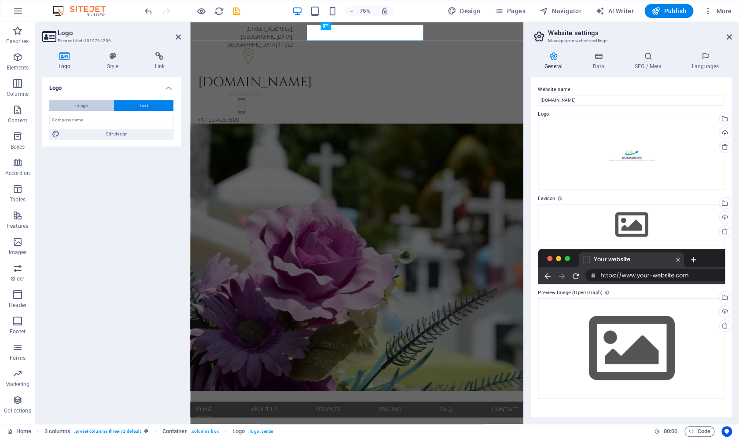
click at [92, 106] on button "Image" at bounding box center [81, 105] width 64 height 11
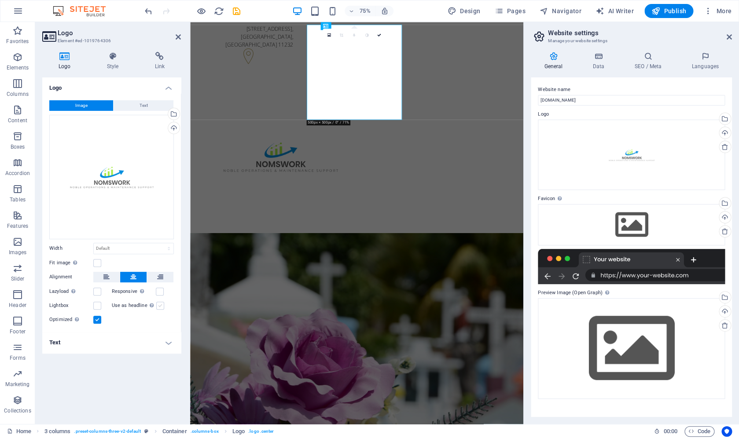
click at [158, 305] on label at bounding box center [160, 306] width 8 height 8
click at [0, 0] on input "Use as headline The image will be wrapped in an H1 headline tag. Useful for giv…" at bounding box center [0, 0] width 0 height 0
click at [159, 305] on label at bounding box center [160, 306] width 8 height 8
click at [0, 0] on input "Use as headline The image will be wrapped in an H1 headline tag. Useful for giv…" at bounding box center [0, 0] width 0 height 0
click at [113, 64] on h4 "Style" at bounding box center [115, 61] width 48 height 18
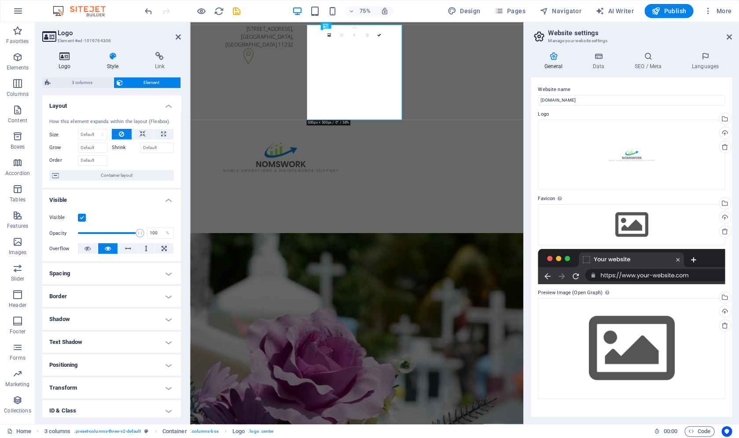
click at [66, 59] on icon at bounding box center [64, 56] width 45 height 9
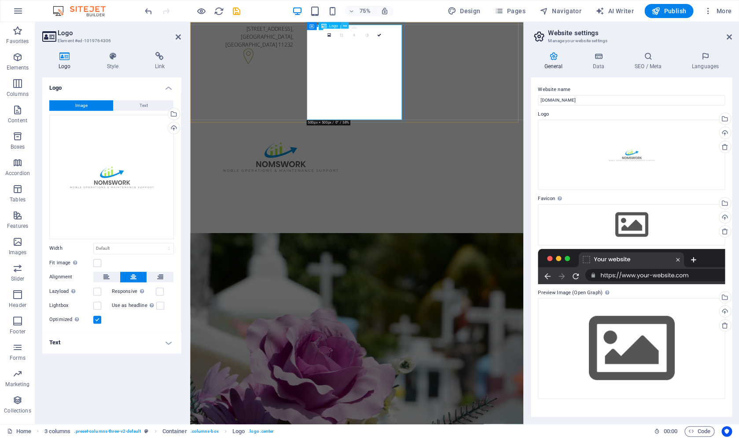
click at [346, 28] on icon at bounding box center [345, 25] width 4 height 7
click at [338, 26] on icon at bounding box center [338, 25] width 4 height 7
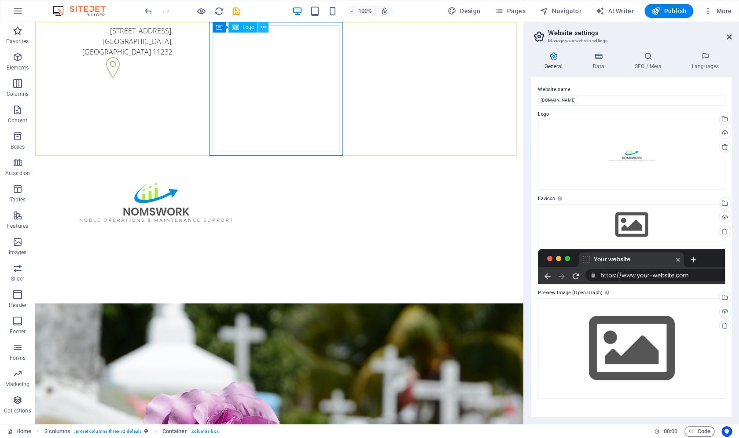
click at [264, 32] on icon at bounding box center [263, 27] width 5 height 9
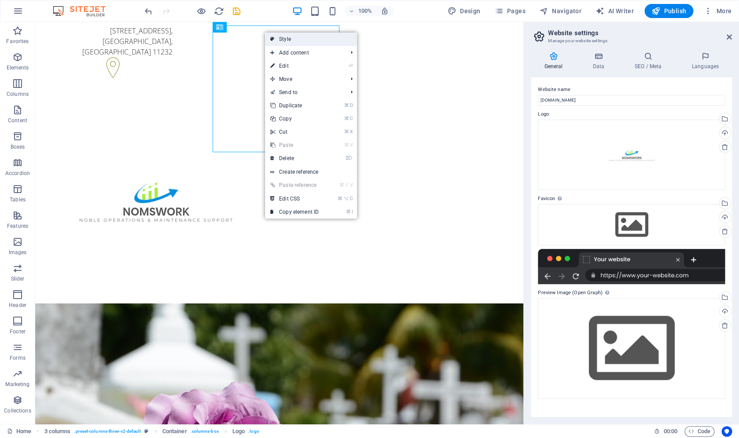
click at [276, 41] on link "Style" at bounding box center [311, 39] width 92 height 13
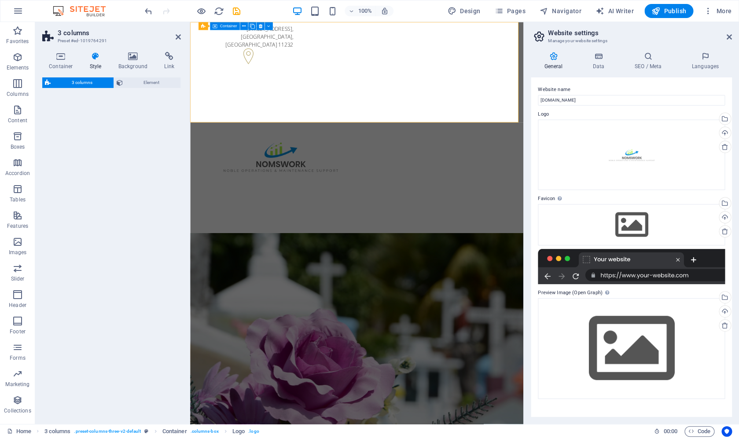
select select "rem"
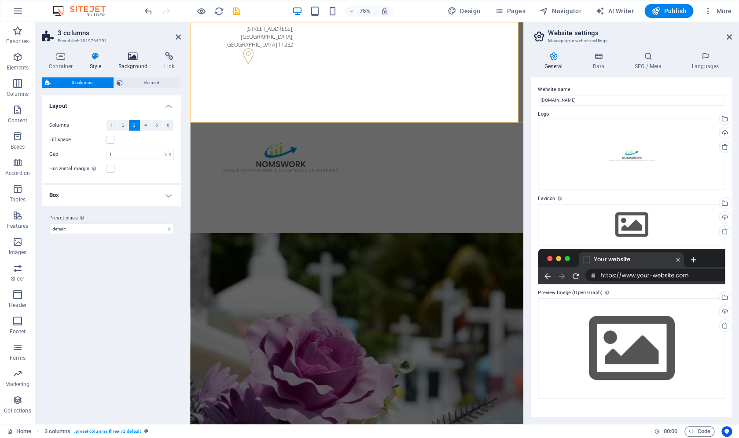
click at [146, 63] on h4 "Background" at bounding box center [135, 61] width 46 height 18
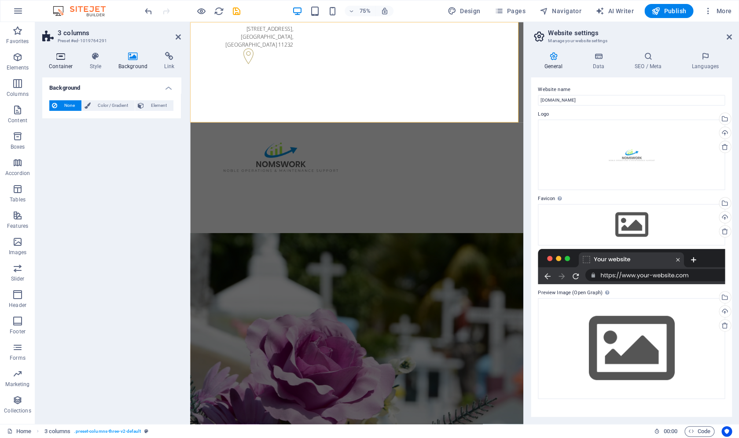
click at [56, 58] on icon at bounding box center [60, 56] width 37 height 9
